Goal: Transaction & Acquisition: Purchase product/service

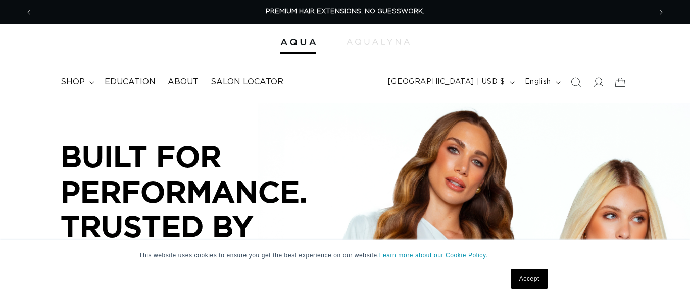
click at [520, 281] on link "Accept" at bounding box center [528, 279] width 37 height 20
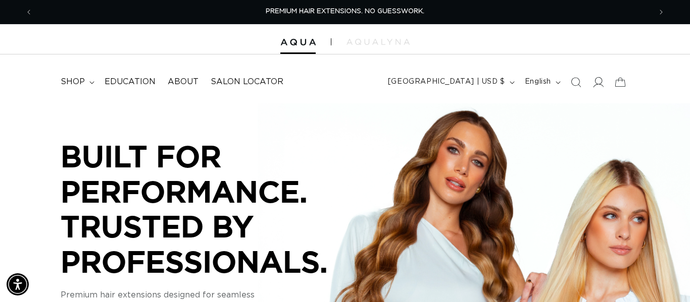
scroll to position [0, 618]
click at [599, 84] on icon at bounding box center [598, 82] width 11 height 10
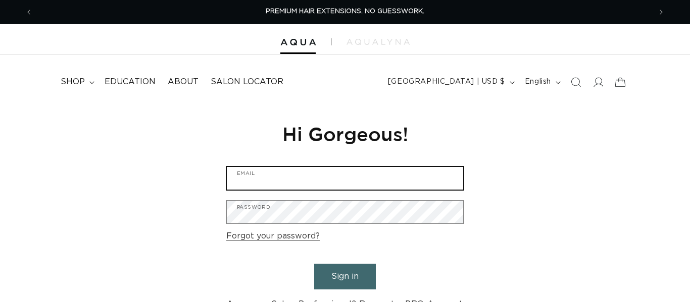
click at [264, 175] on input "Email" at bounding box center [345, 178] width 236 height 23
type input "hmurph14@kent.edu"
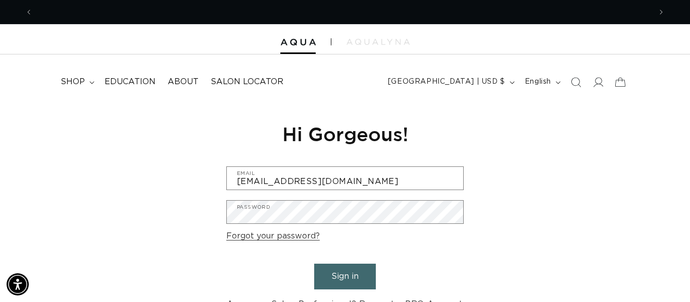
scroll to position [0, 1236]
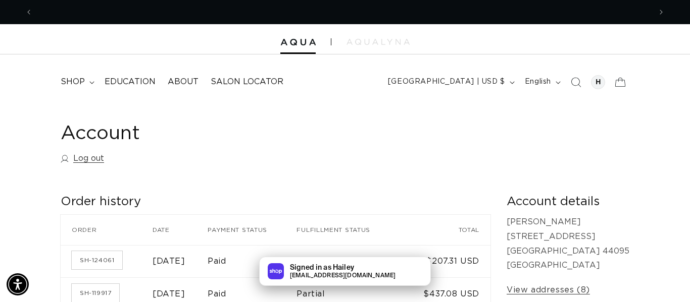
scroll to position [0, 618]
click at [89, 81] on icon at bounding box center [91, 82] width 5 height 3
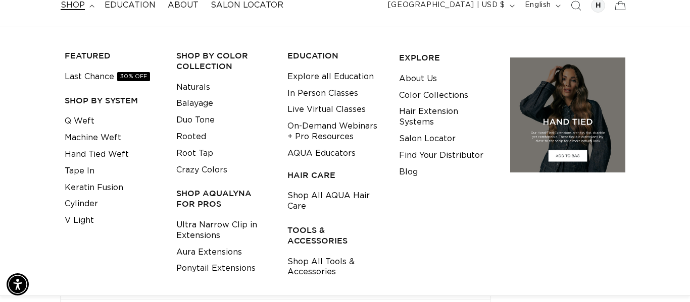
scroll to position [108, 0]
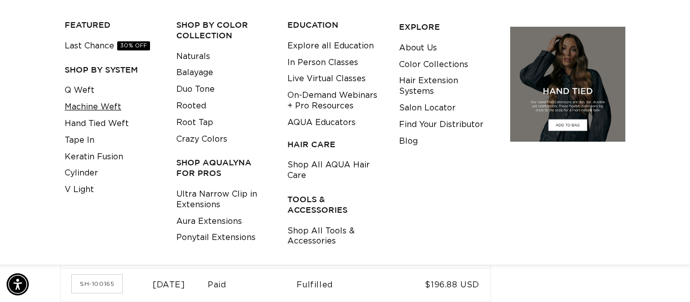
click at [106, 105] on link "Machine Weft" at bounding box center [93, 107] width 57 height 17
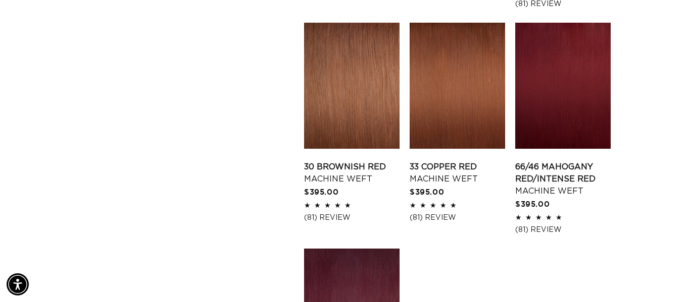
scroll to position [0, 618]
click at [452, 167] on link "33 Copper Red Machine Weft" at bounding box center [456, 173] width 95 height 24
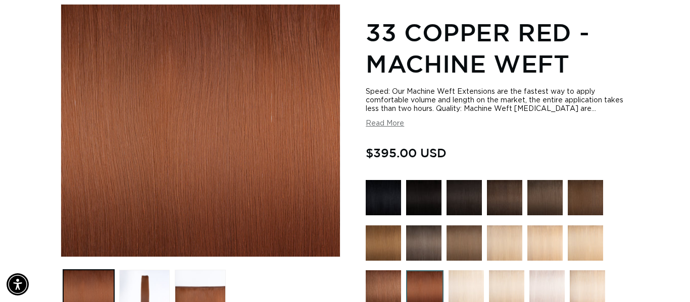
scroll to position [477, 0]
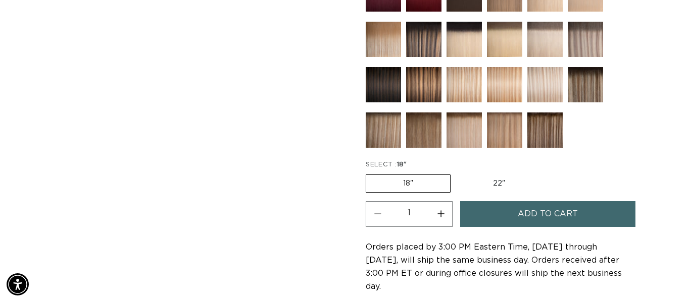
click at [494, 183] on label "22" Variant sold out or unavailable" at bounding box center [499, 183] width 86 height 17
click at [456, 173] on input "22" Variant sold out or unavailable" at bounding box center [455, 173] width 1 height 1
radio input "true"
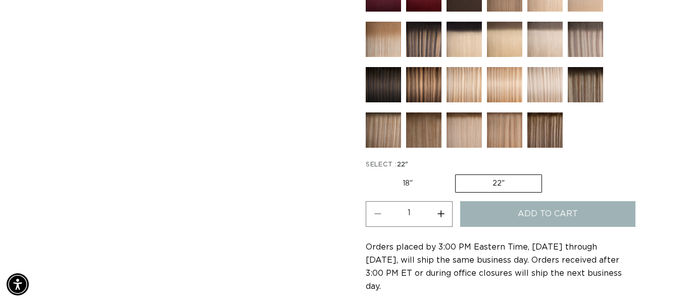
scroll to position [0, 618]
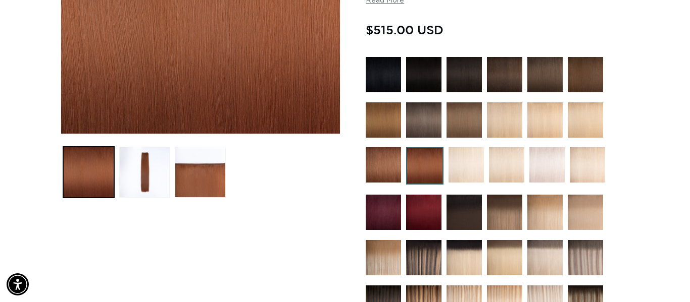
scroll to position [259, 0]
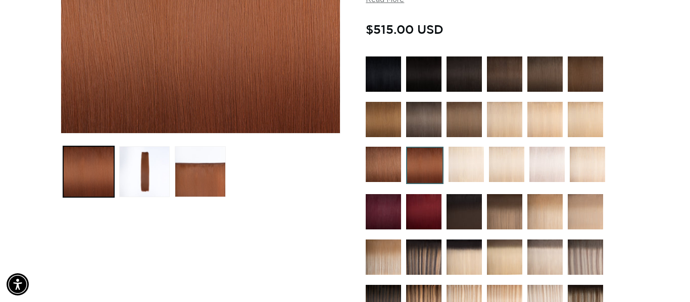
click at [379, 163] on img at bounding box center [383, 164] width 35 height 35
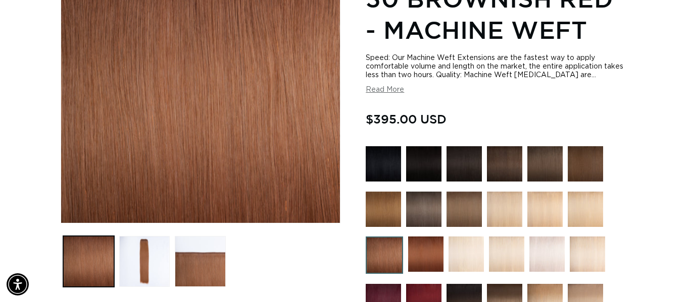
click at [419, 257] on img at bounding box center [425, 254] width 35 height 35
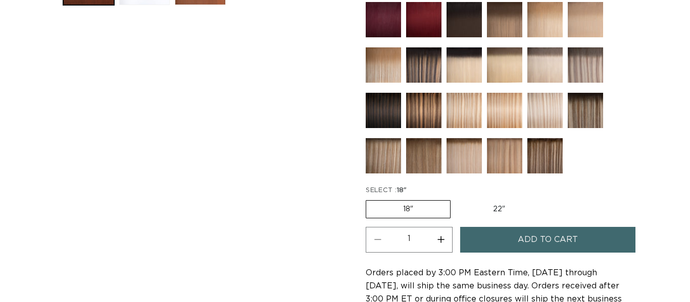
click at [506, 208] on label "22" Variant sold out or unavailable" at bounding box center [499, 209] width 86 height 17
click at [456, 199] on input "22" Variant sold out or unavailable" at bounding box center [455, 198] width 1 height 1
radio input "true"
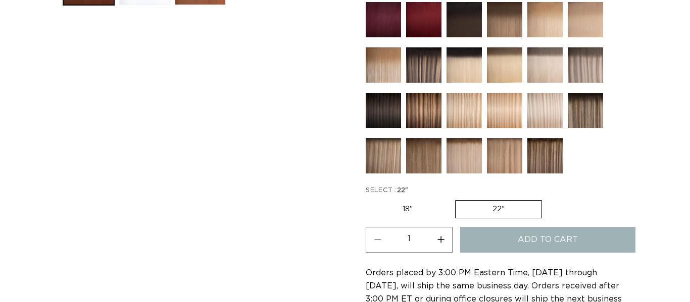
scroll to position [451, 0]
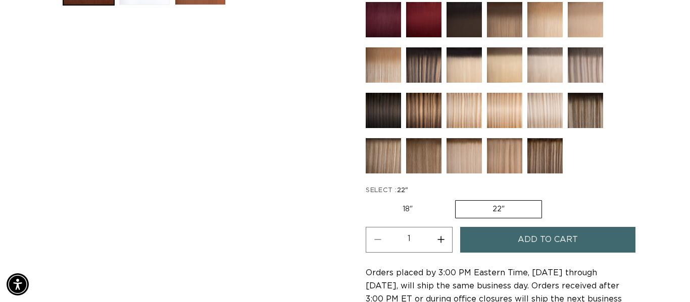
click at [537, 240] on span "Add to cart" at bounding box center [547, 240] width 60 height 26
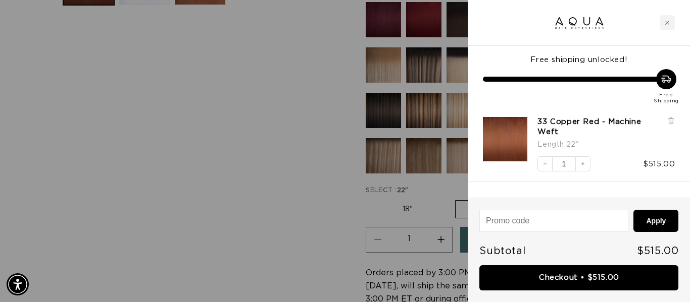
scroll to position [0, 1236]
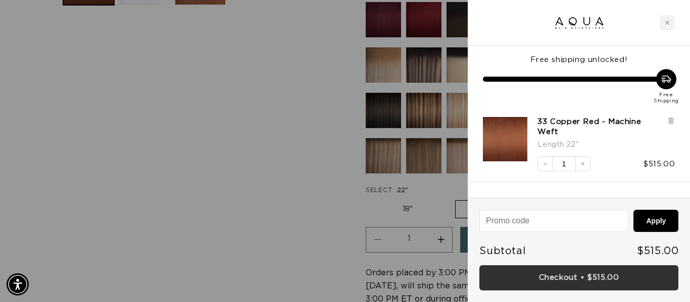
click at [536, 279] on link "Checkout • $515.00" at bounding box center [578, 279] width 199 height 26
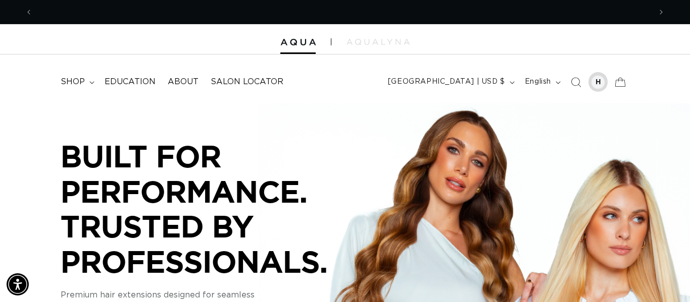
scroll to position [0, 1236]
click at [593, 84] on div at bounding box center [598, 82] width 14 height 14
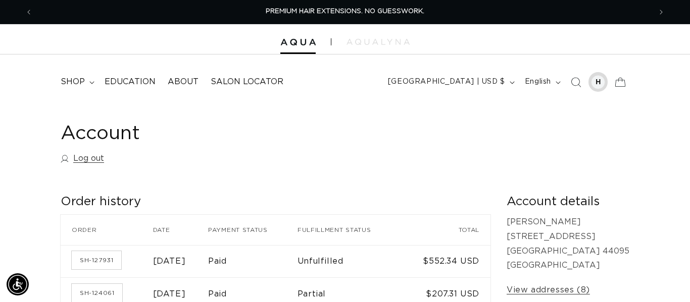
click at [598, 82] on div at bounding box center [598, 82] width 14 height 14
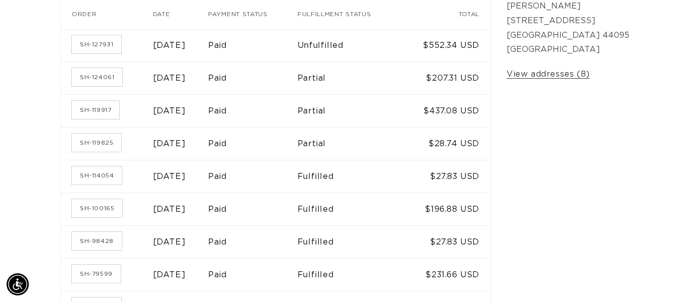
scroll to position [0, 618]
click at [590, 76] on link "View addresses (8)" at bounding box center [547, 74] width 83 height 15
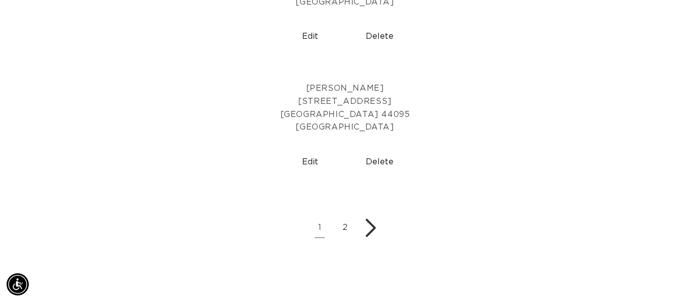
scroll to position [633, 0]
click at [376, 163] on button "Delete" at bounding box center [380, 163] width 62 height 26
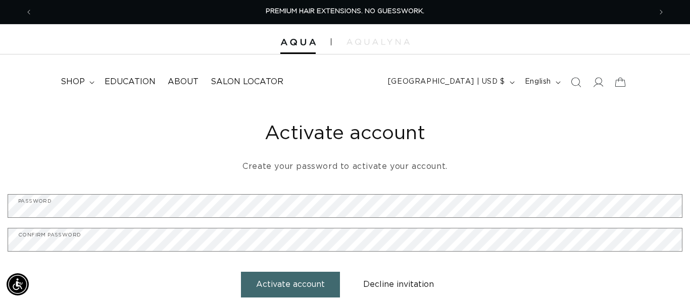
click at [281, 280] on button "Activate account" at bounding box center [290, 285] width 99 height 26
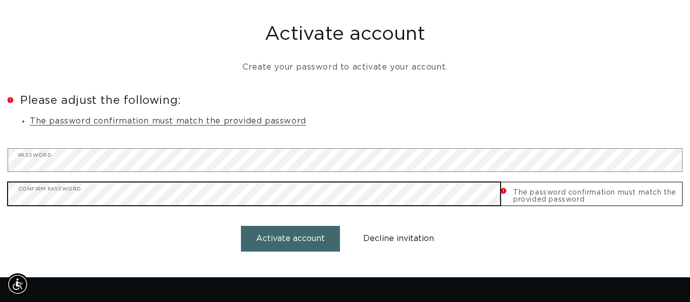
scroll to position [0, 1236]
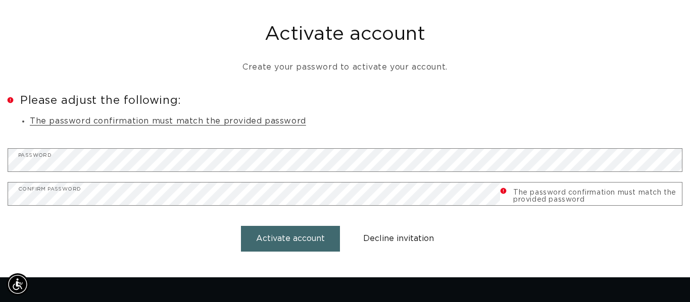
click at [279, 239] on button "Activate account" at bounding box center [290, 239] width 99 height 26
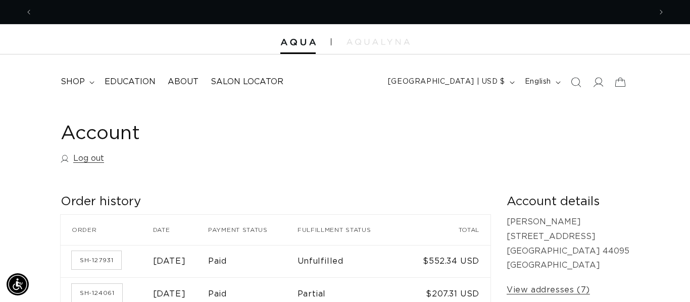
scroll to position [0, 1236]
click at [658, 11] on span "Next announcement" at bounding box center [661, 12] width 10 height 10
